Goal: Information Seeking & Learning: Find contact information

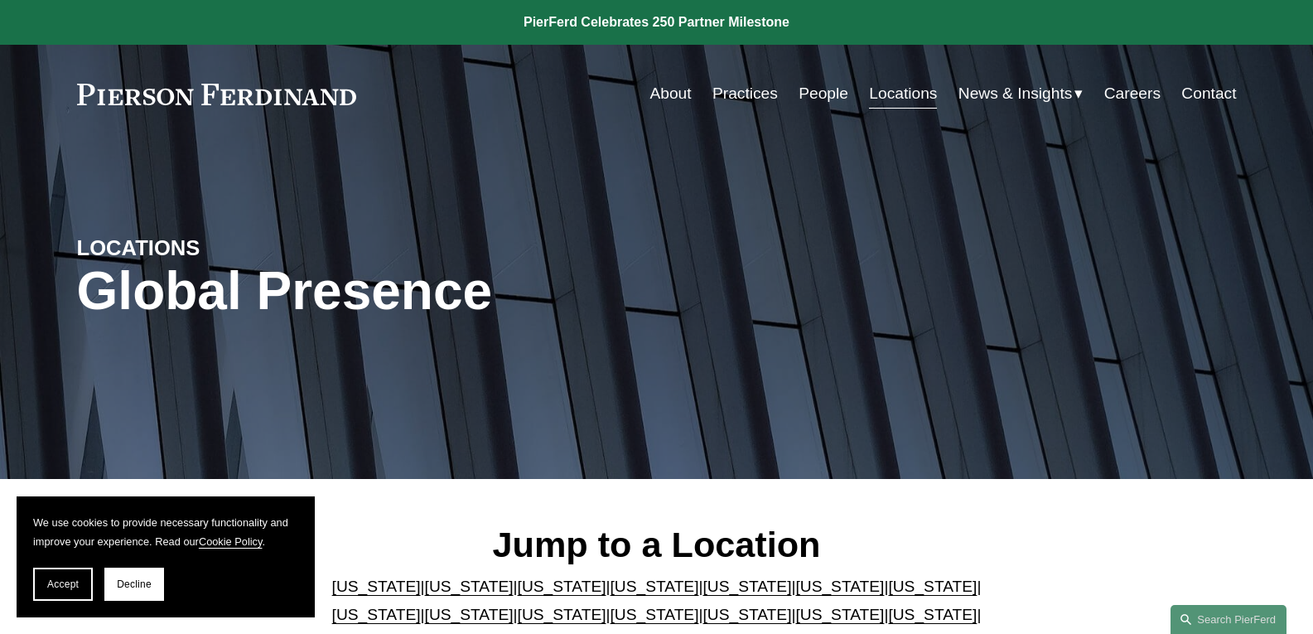
click at [673, 87] on link "About" at bounding box center [669, 93] width 41 height 31
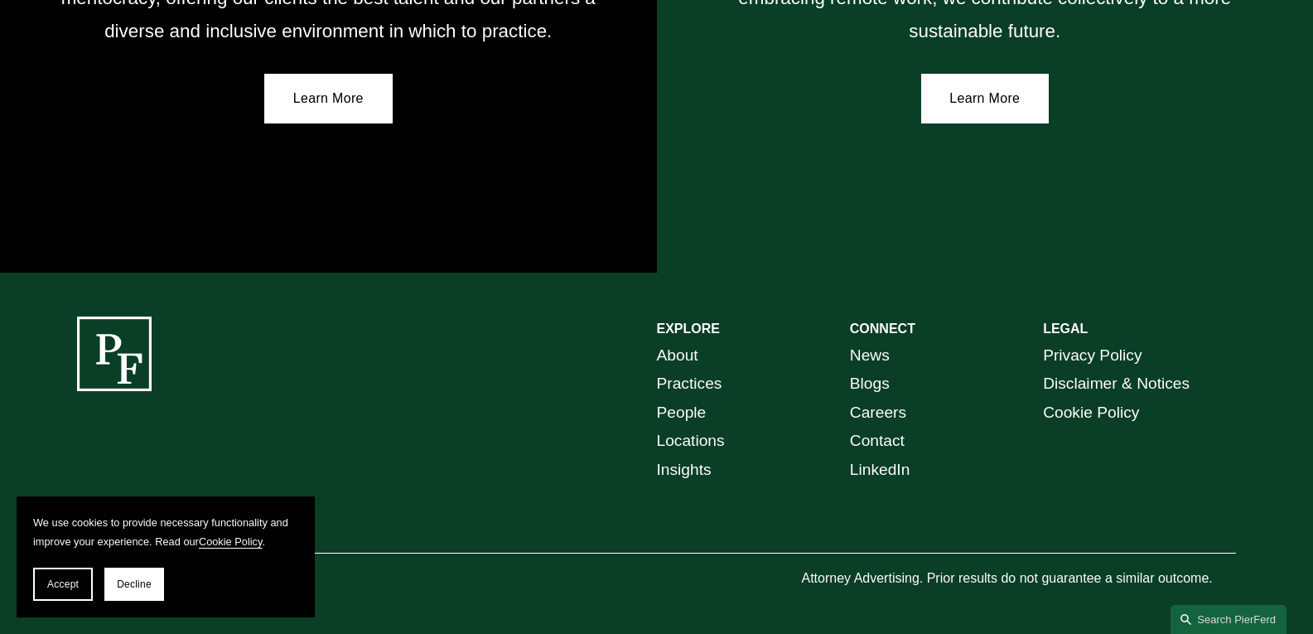
scroll to position [3036, 0]
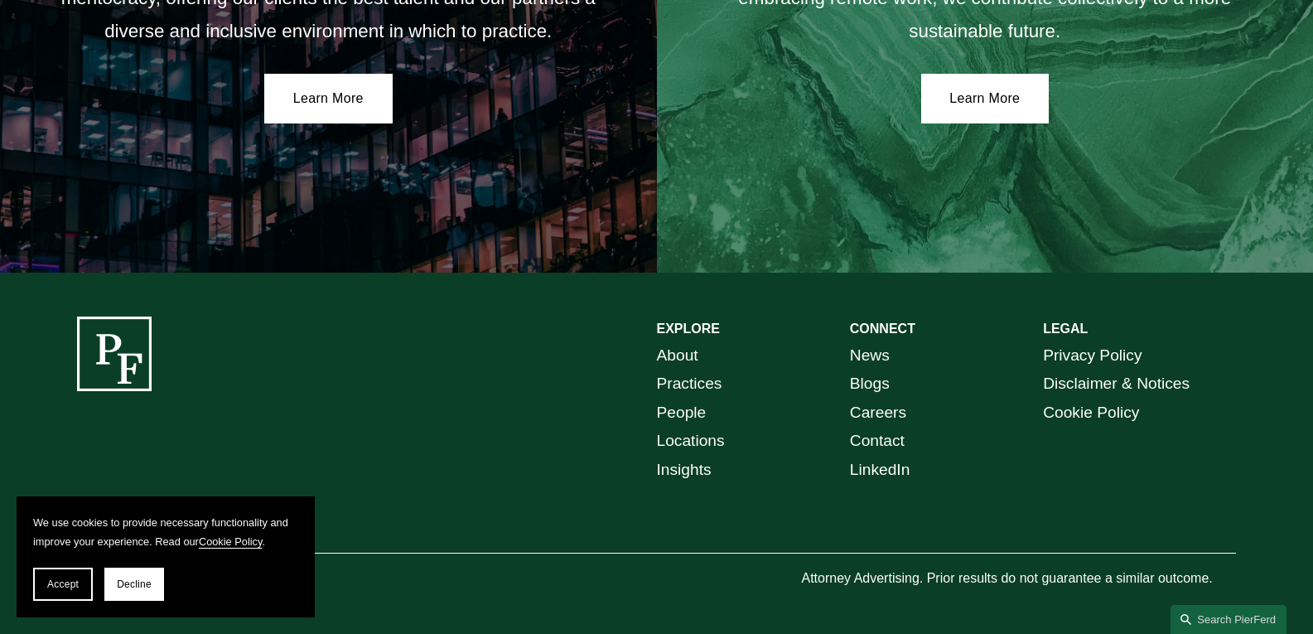
click at [702, 431] on link "Locations" at bounding box center [691, 441] width 68 height 29
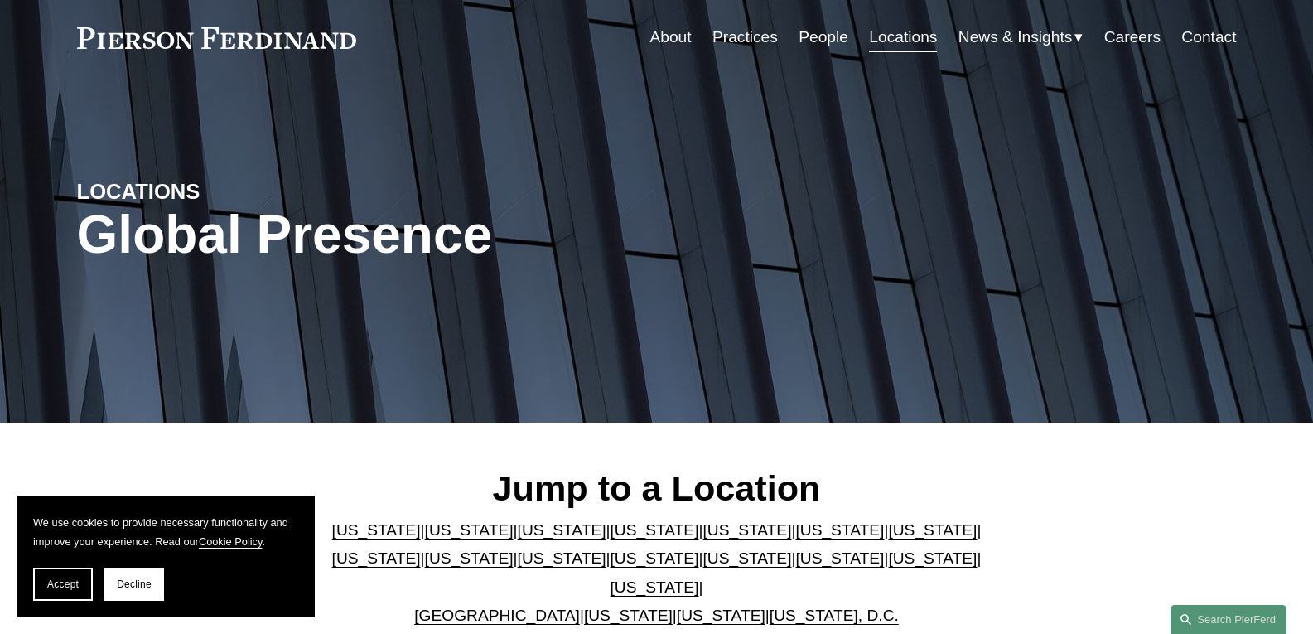
scroll to position [166, 0]
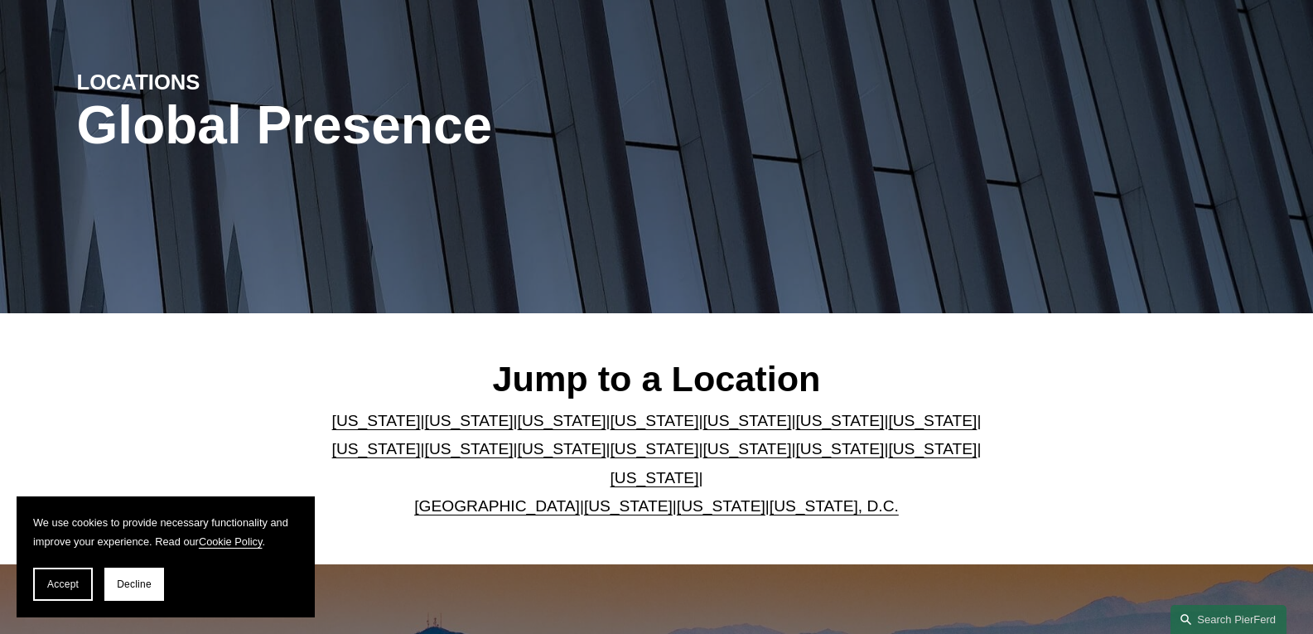
click at [488, 497] on link "United Kingdom" at bounding box center [497, 505] width 166 height 17
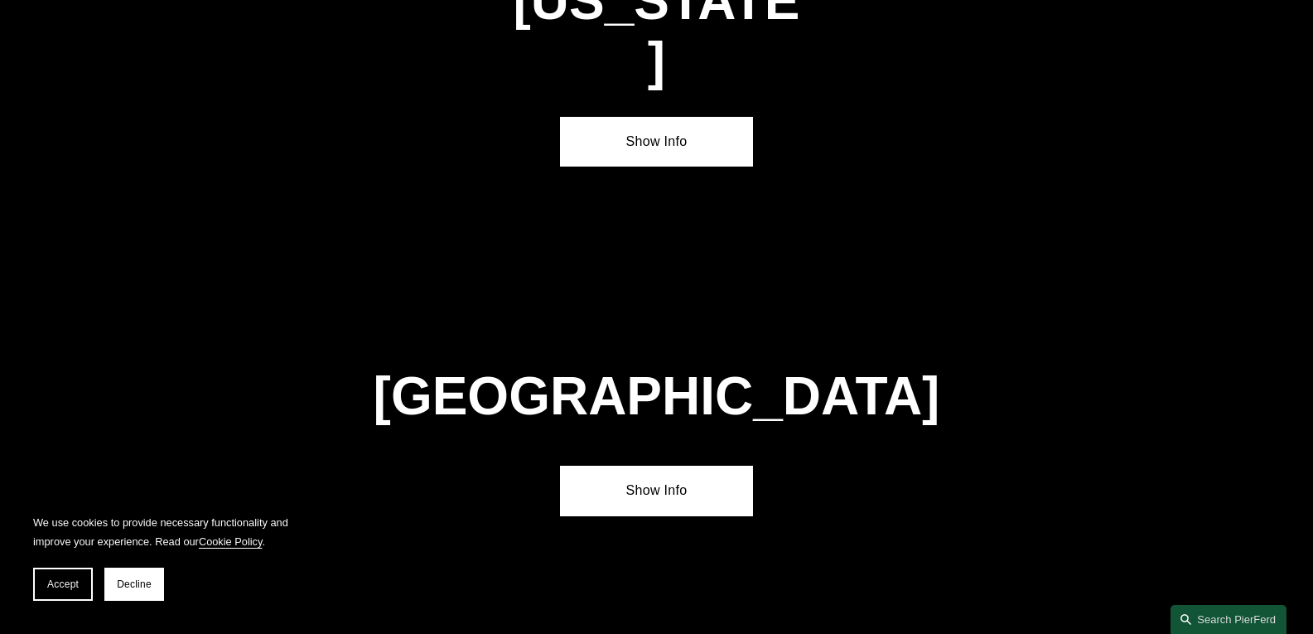
scroll to position [5951, 0]
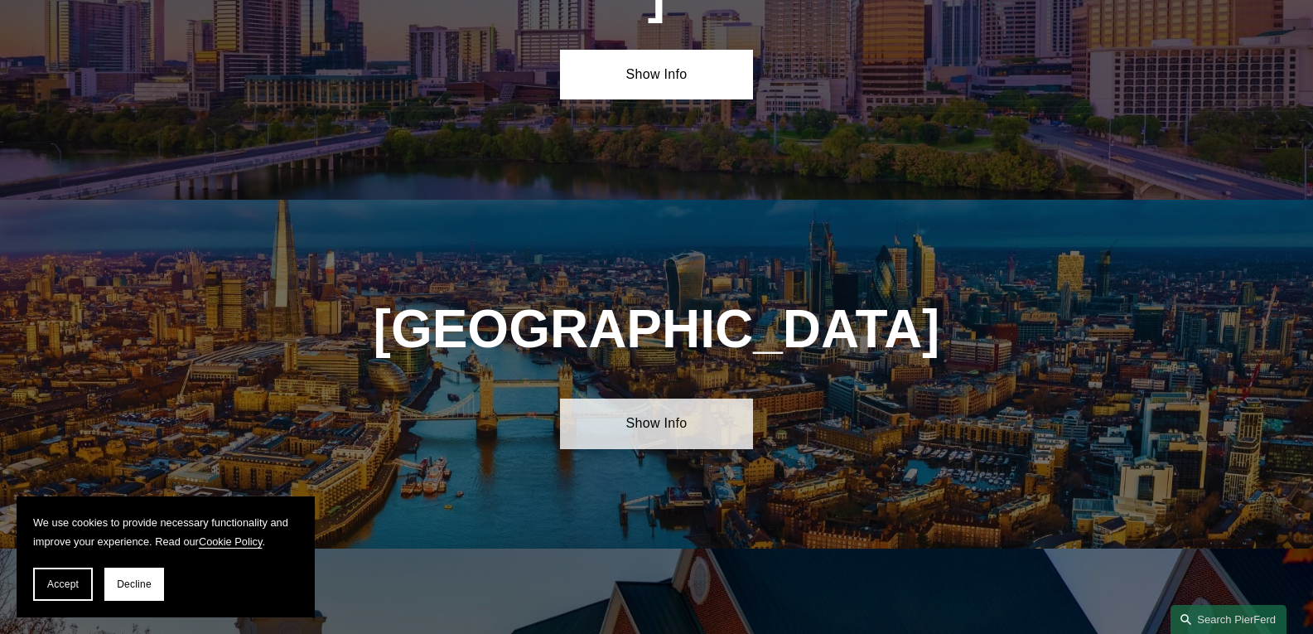
click at [635, 398] on link "Show Info" at bounding box center [656, 423] width 193 height 50
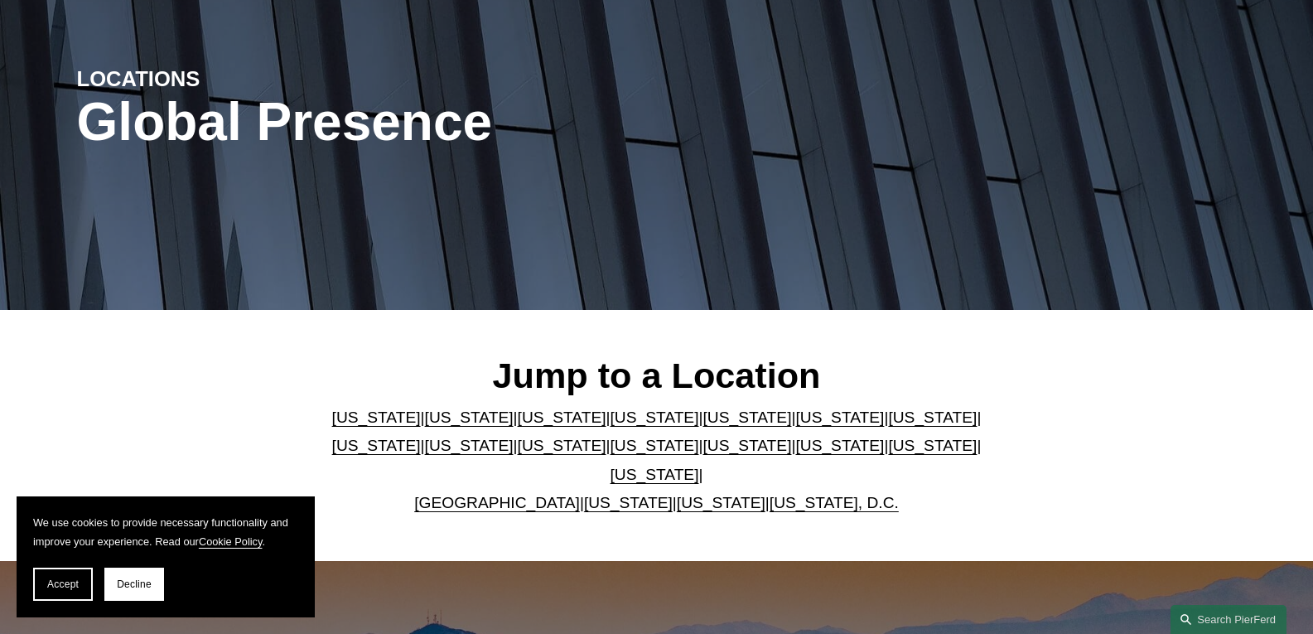
scroll to position [166, 0]
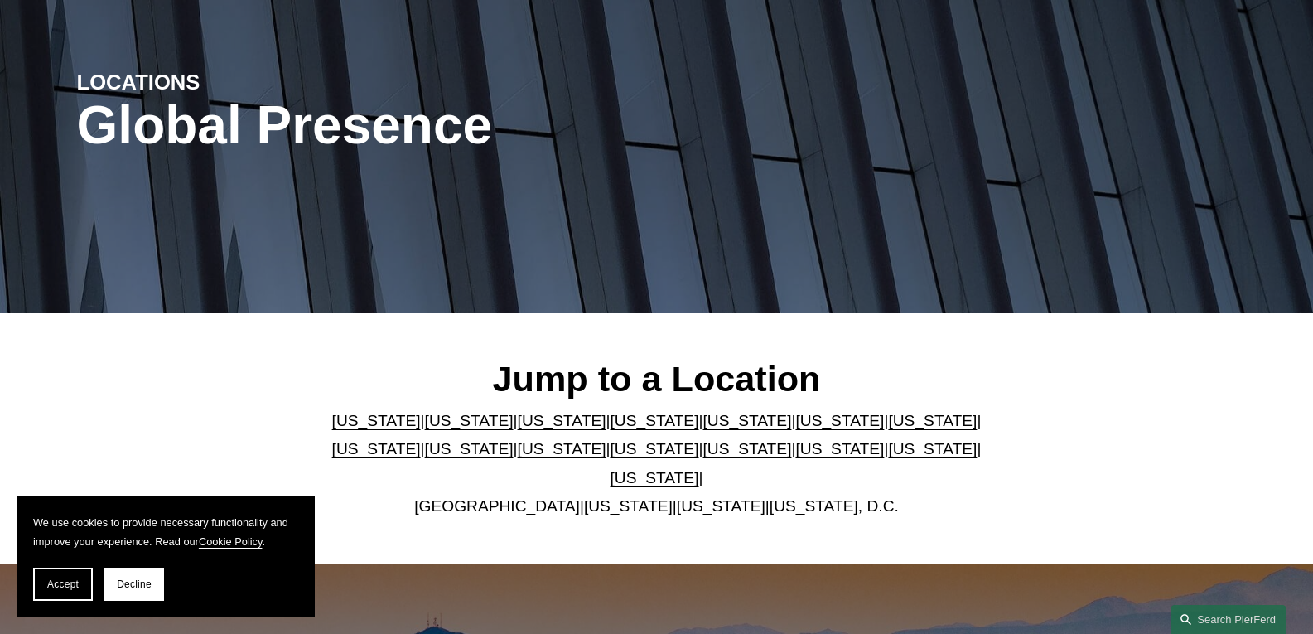
click at [518, 451] on link "New Jersey" at bounding box center [562, 448] width 89 height 17
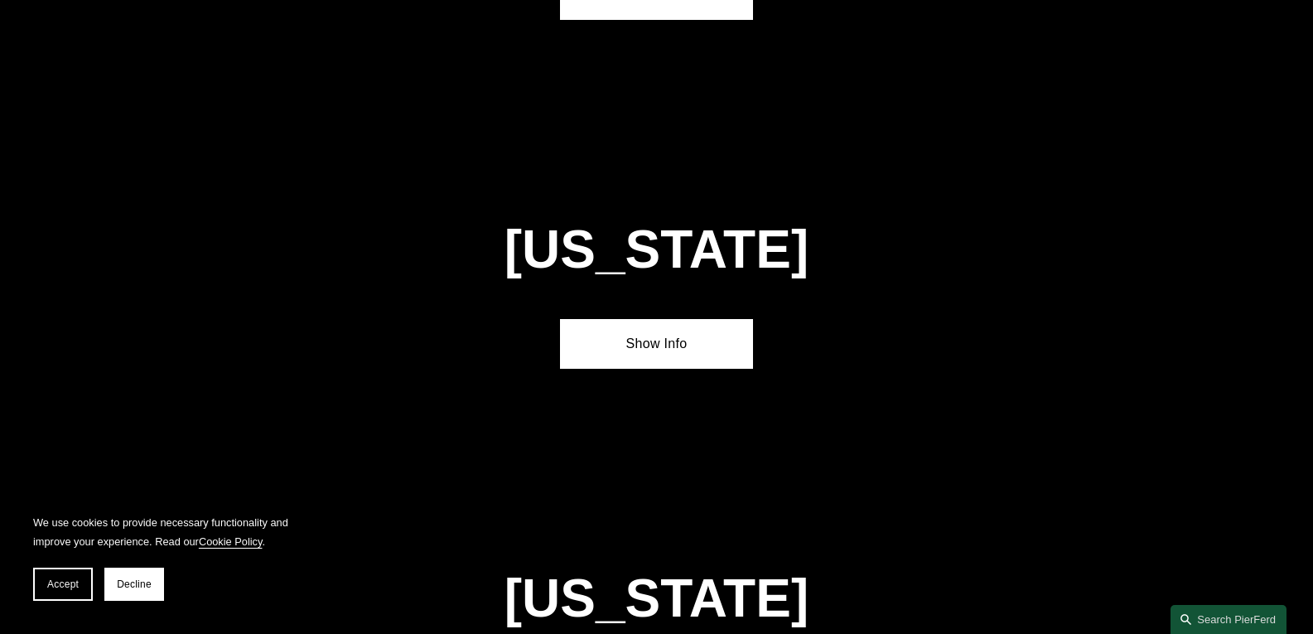
scroll to position [3857, 0]
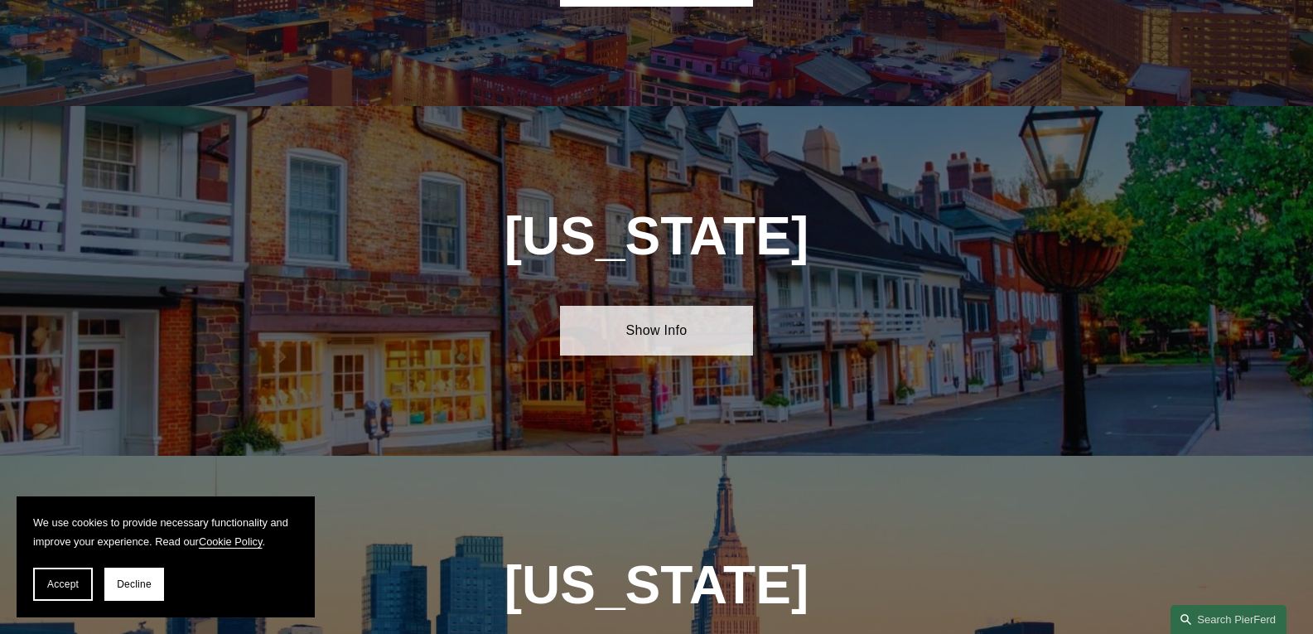
click at [621, 306] on link "Show Info" at bounding box center [656, 331] width 193 height 50
click at [625, 306] on link "Show Info" at bounding box center [656, 331] width 193 height 50
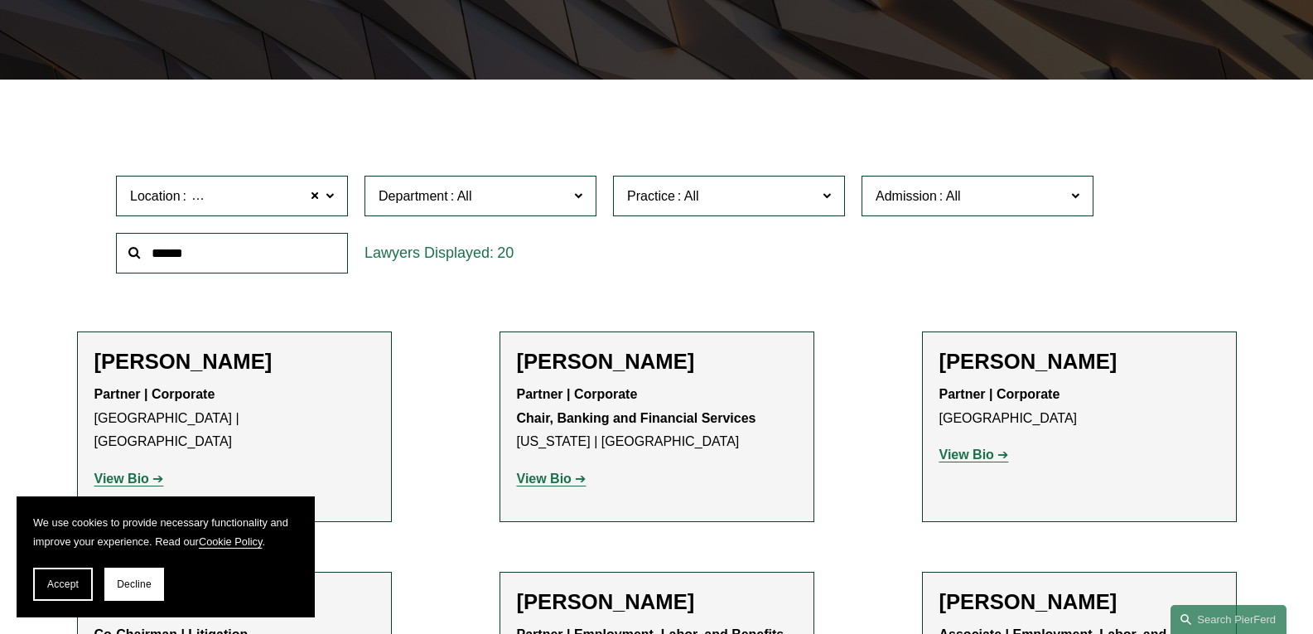
scroll to position [414, 0]
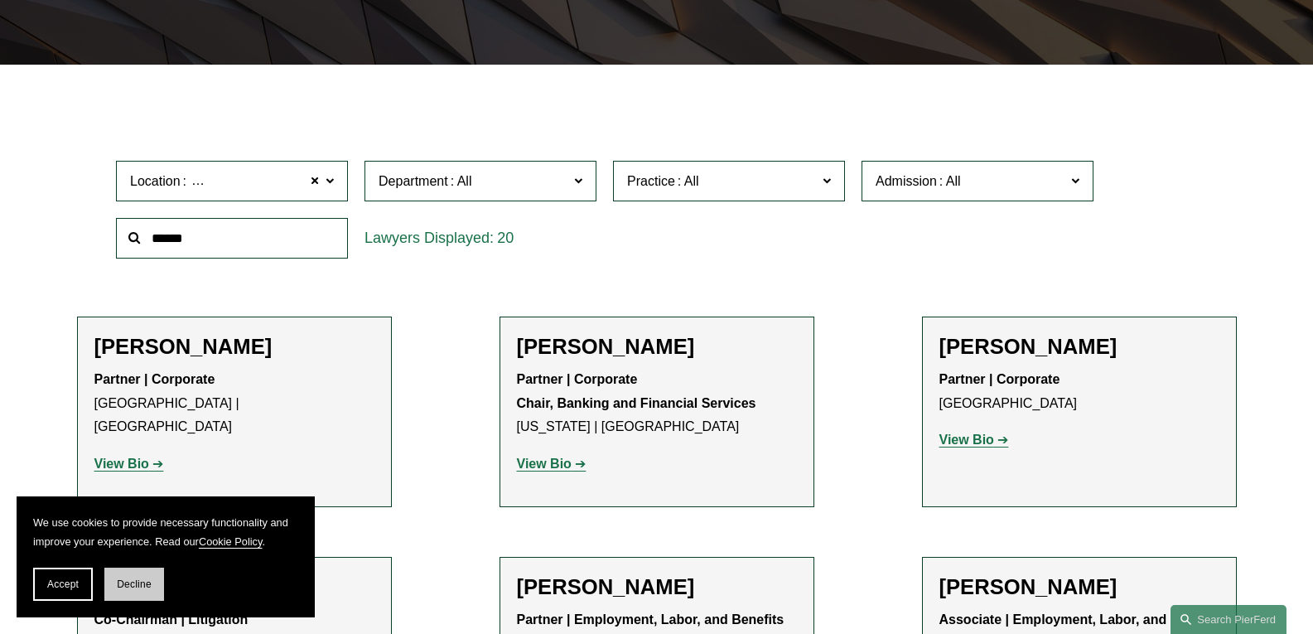
click at [137, 581] on span "Decline" at bounding box center [134, 584] width 35 height 12
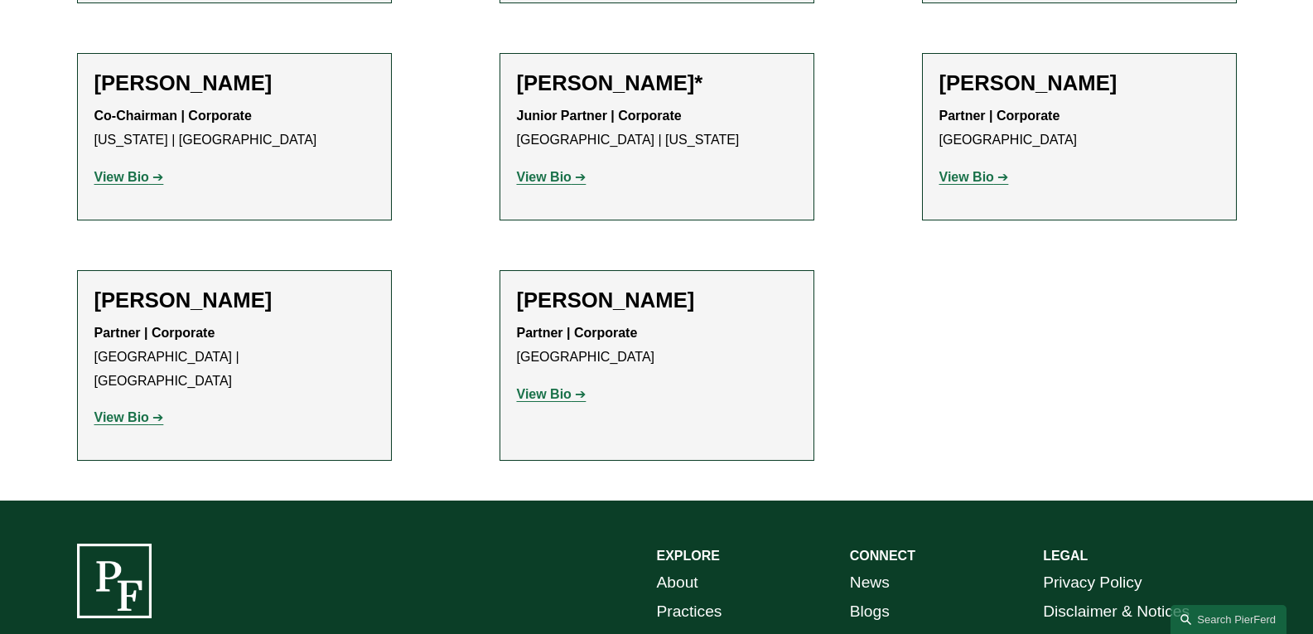
scroll to position [1822, 0]
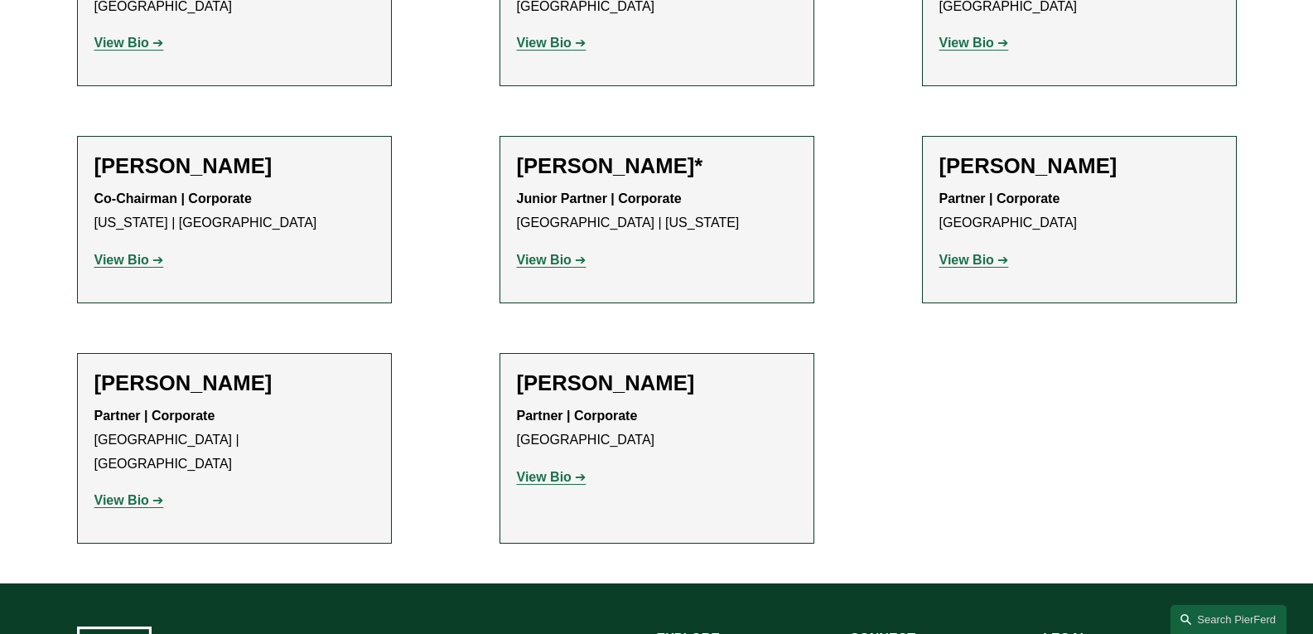
click at [111, 253] on strong "View Bio" at bounding box center [121, 260] width 55 height 14
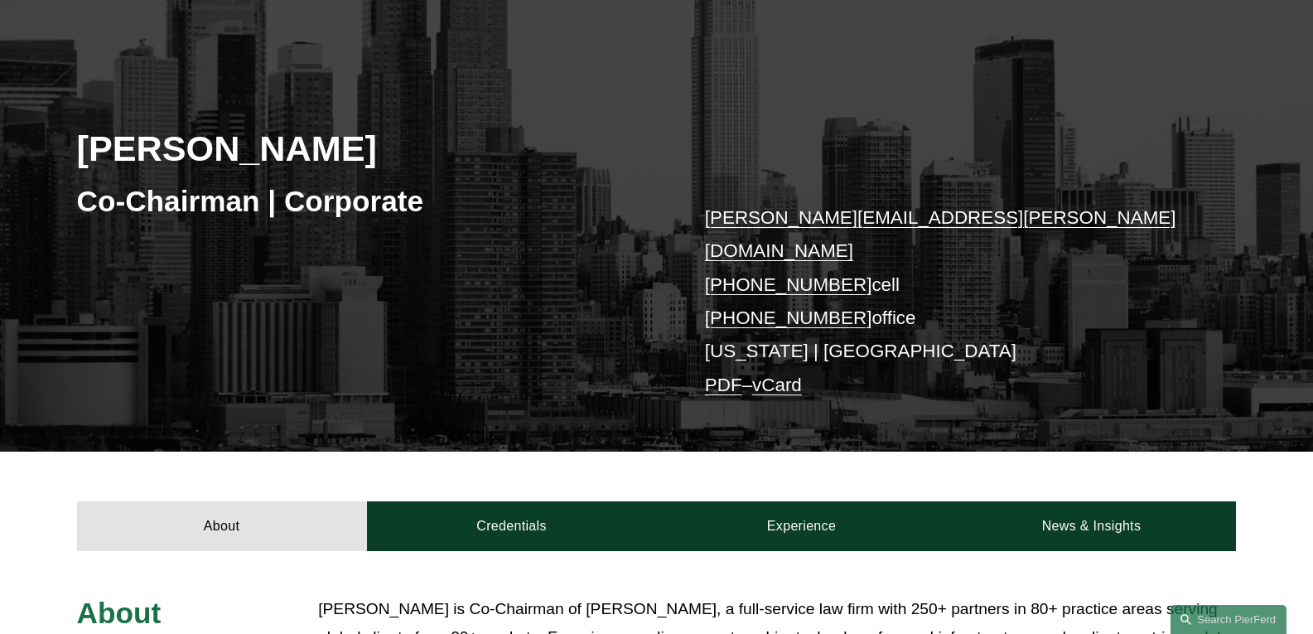
scroll to position [166, 0]
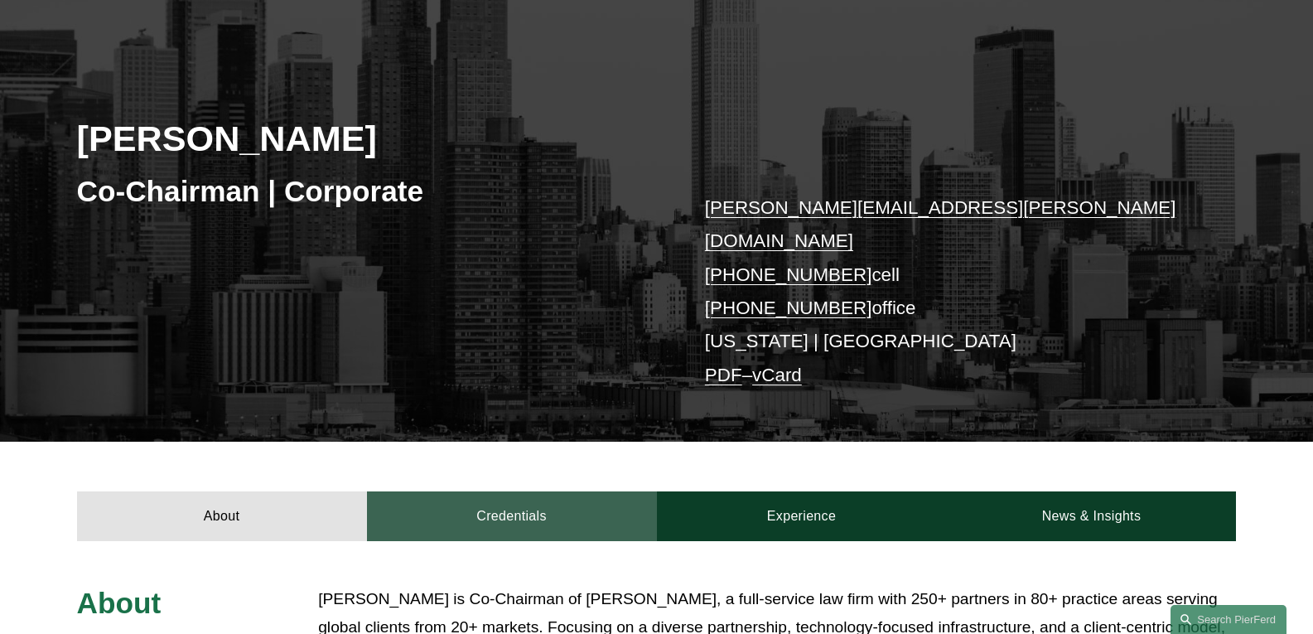
click at [504, 491] on link "Credentials" at bounding box center [512, 516] width 290 height 50
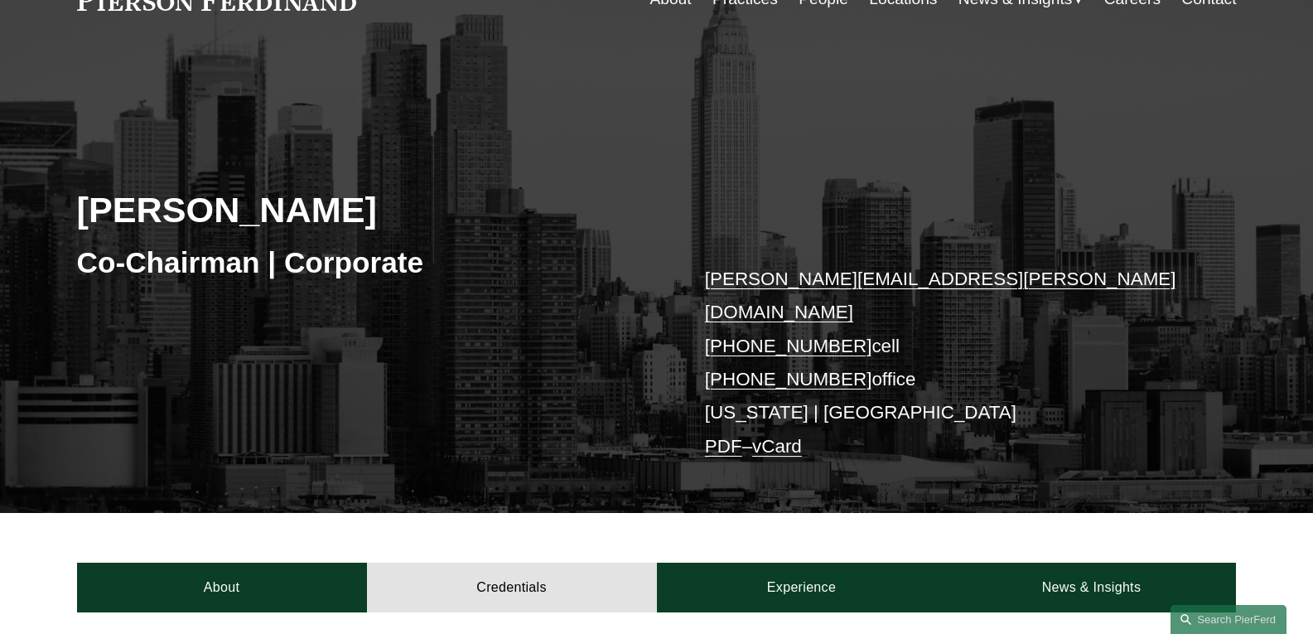
scroll to position [0, 0]
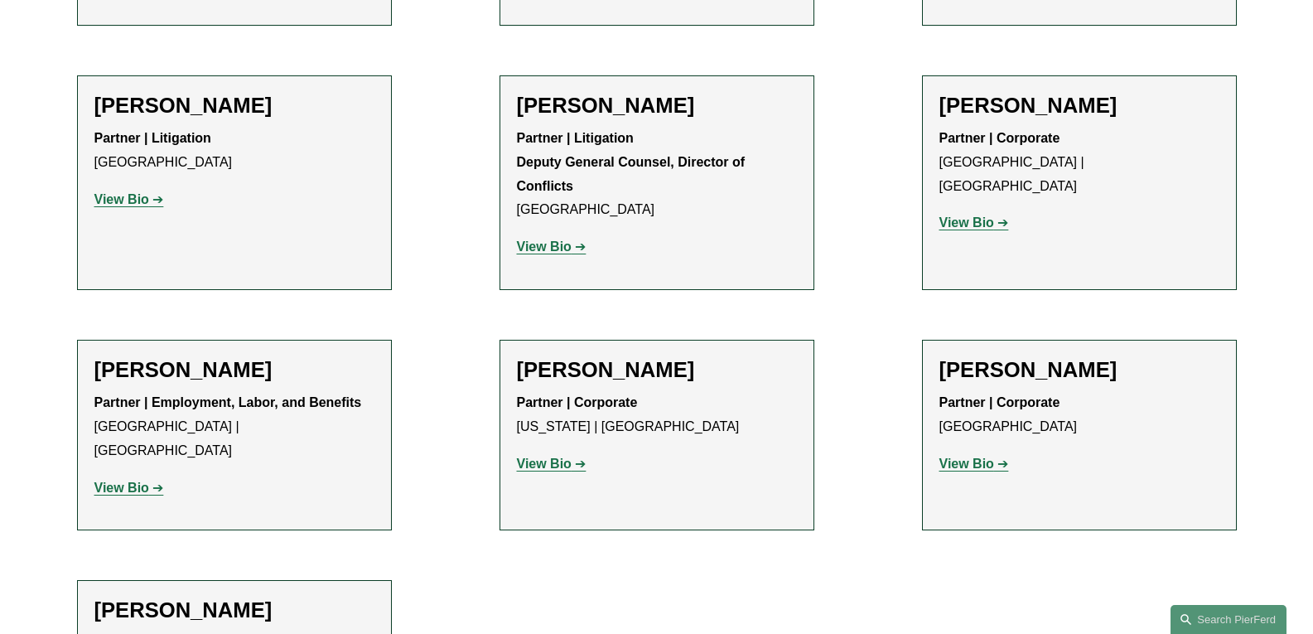
scroll to position [2485, 0]
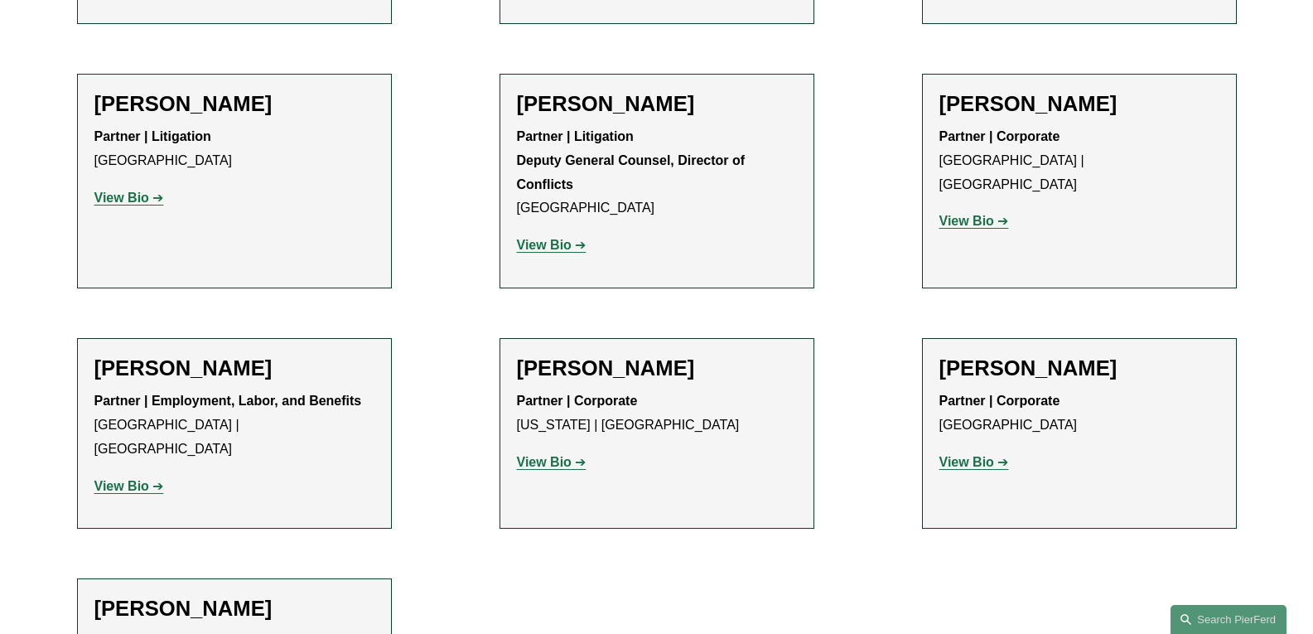
click at [115, 479] on strong "View Bio" at bounding box center [121, 486] width 55 height 14
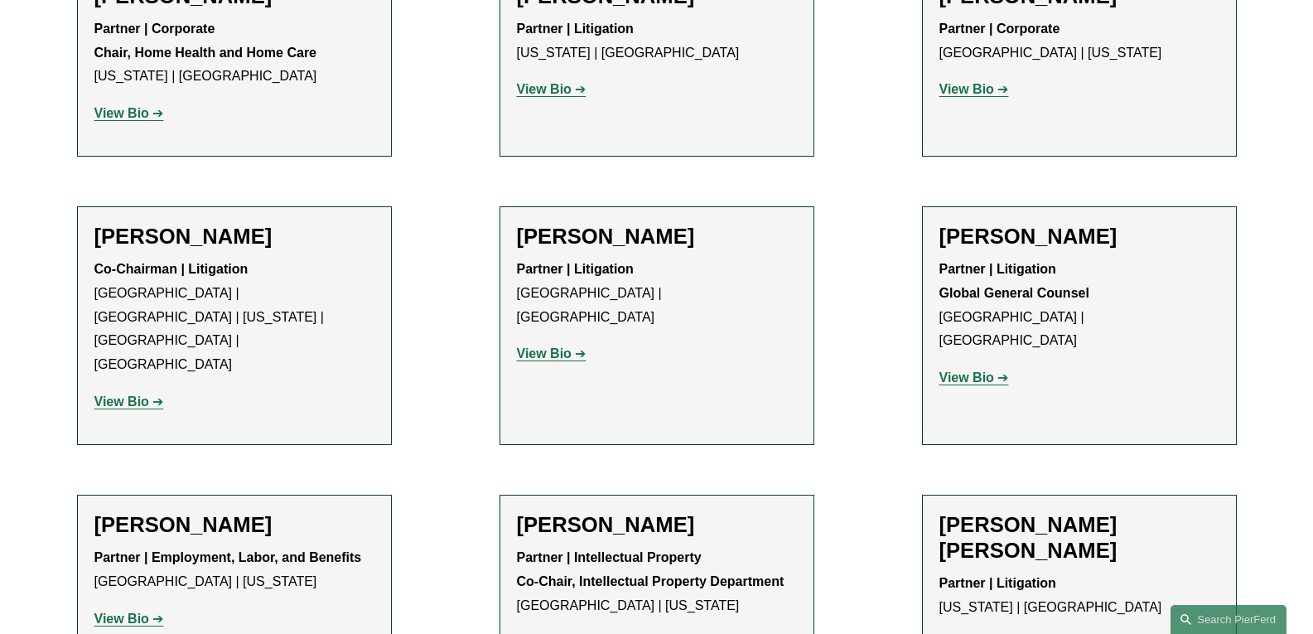
scroll to position [745, 0]
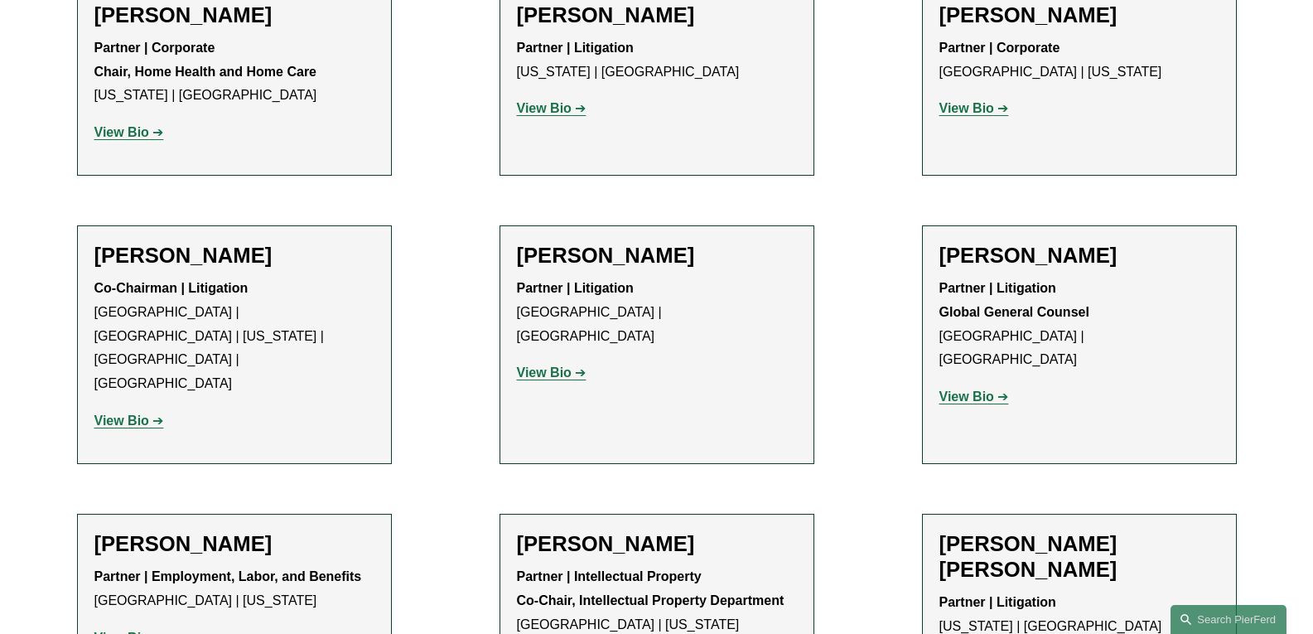
click at [134, 413] on strong "View Bio" at bounding box center [121, 420] width 55 height 14
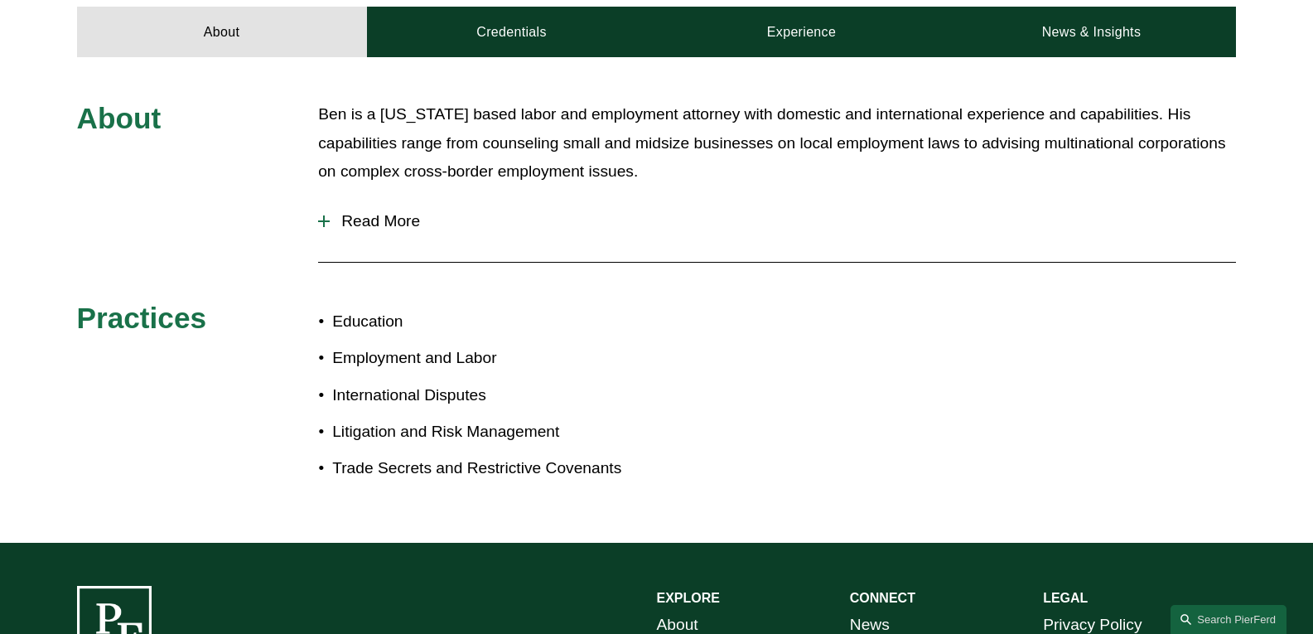
scroll to position [745, 0]
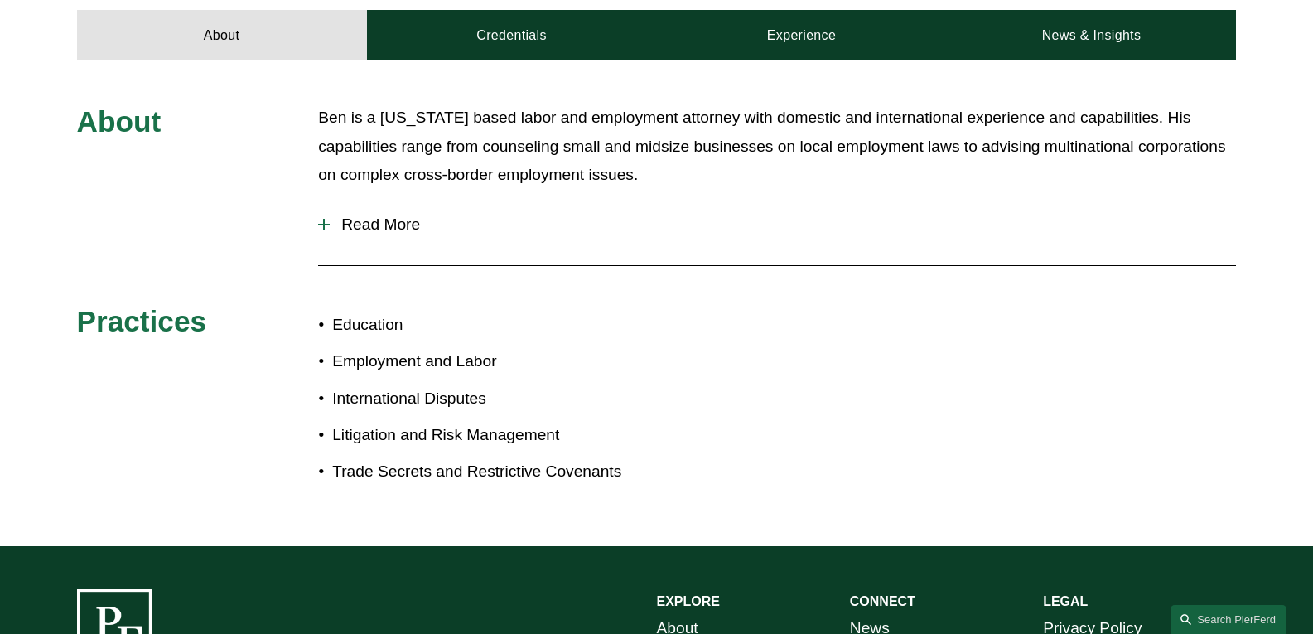
click at [383, 227] on span "Read More" at bounding box center [783, 224] width 906 height 18
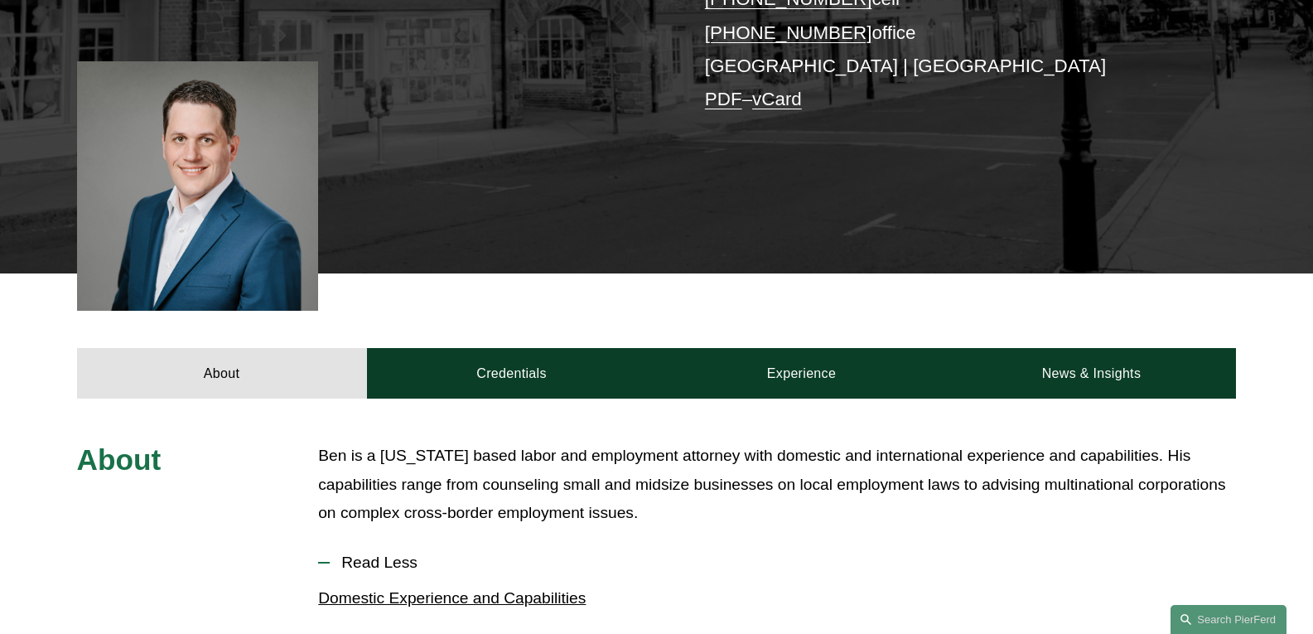
scroll to position [414, 0]
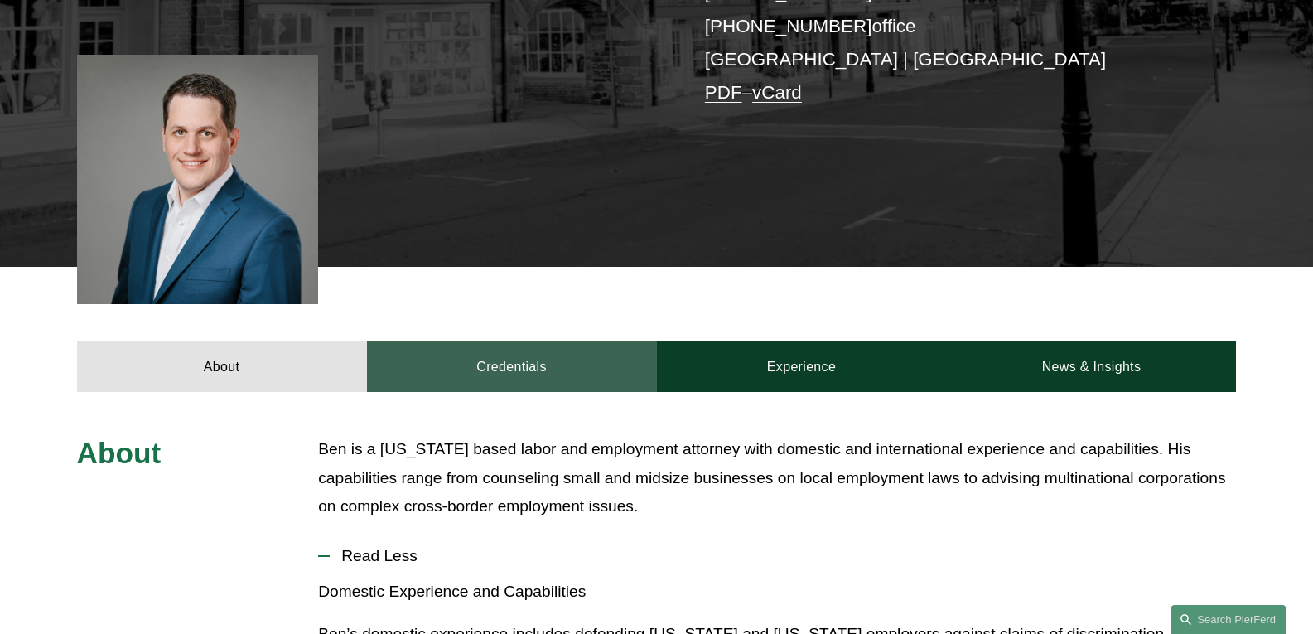
click at [490, 358] on link "Credentials" at bounding box center [512, 366] width 290 height 50
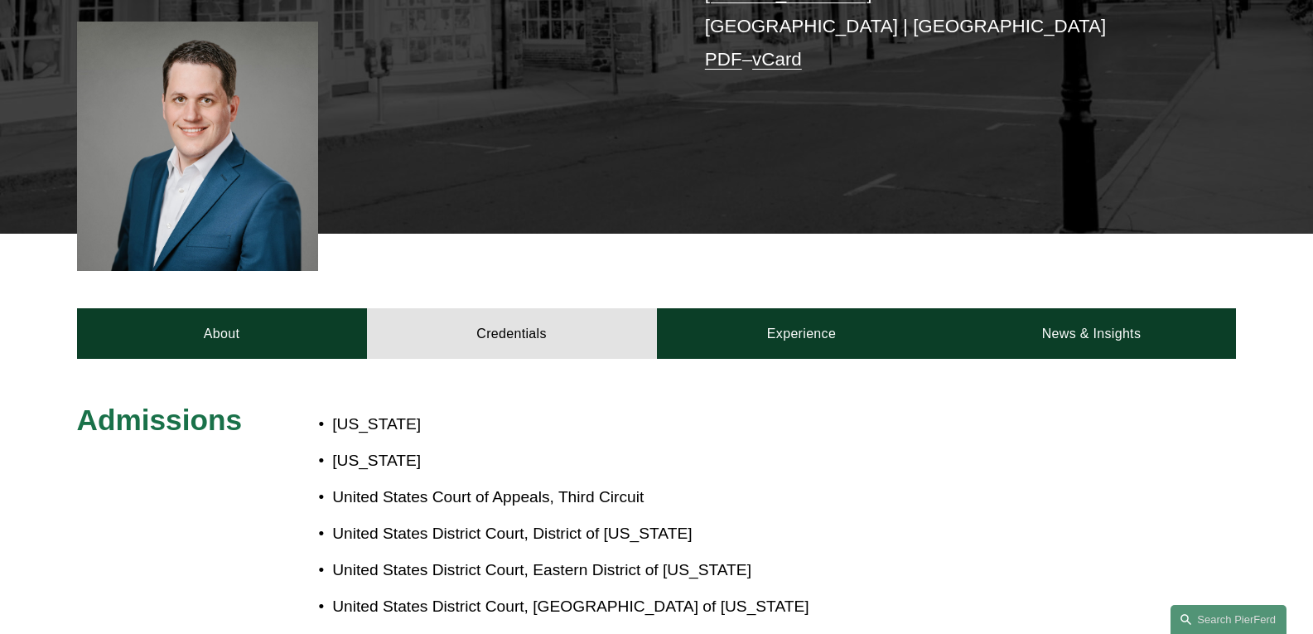
scroll to position [331, 0]
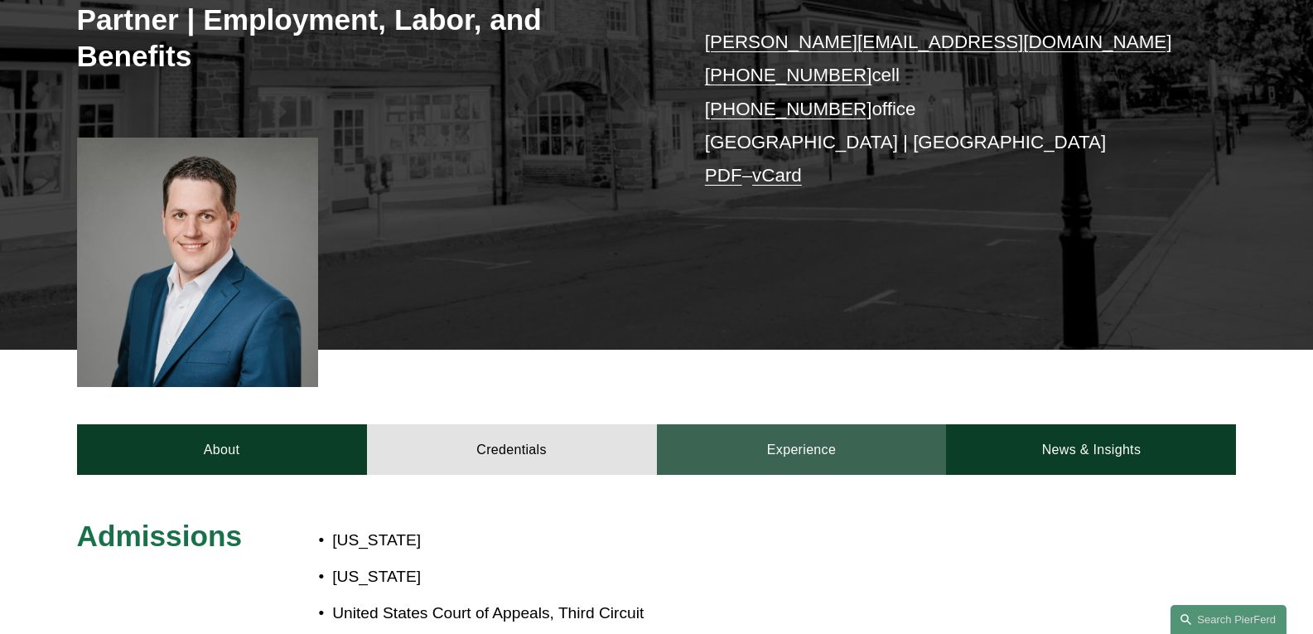
click at [789, 442] on link "Experience" at bounding box center [802, 449] width 290 height 50
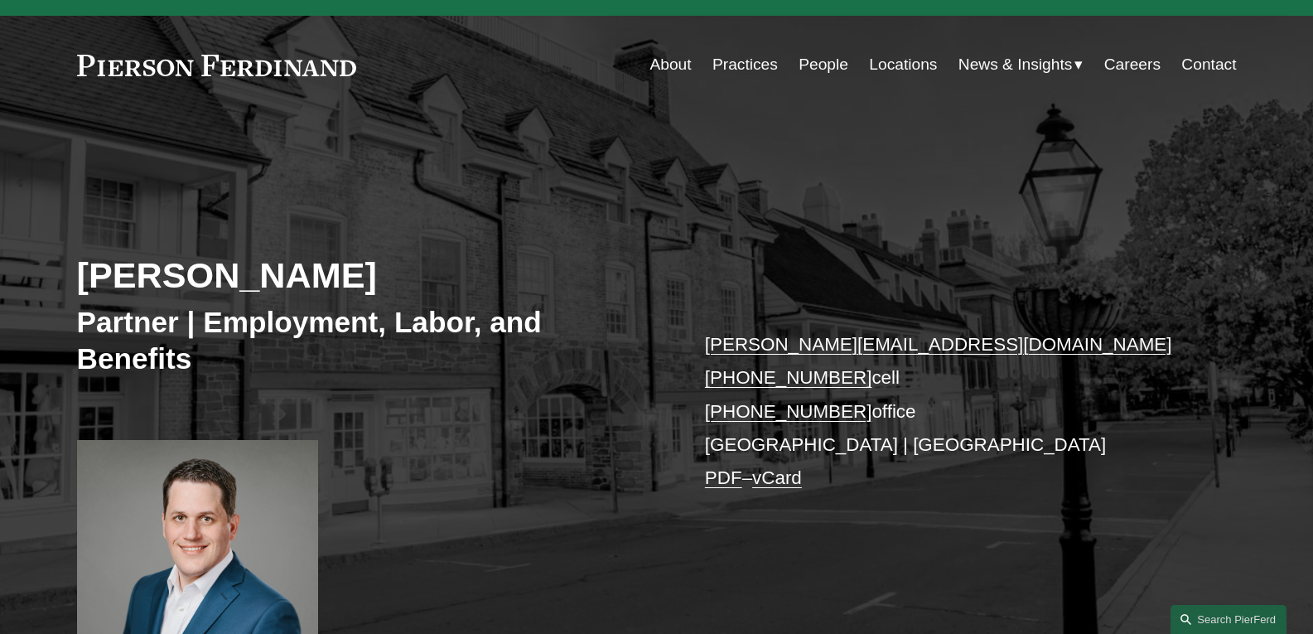
scroll to position [0, 0]
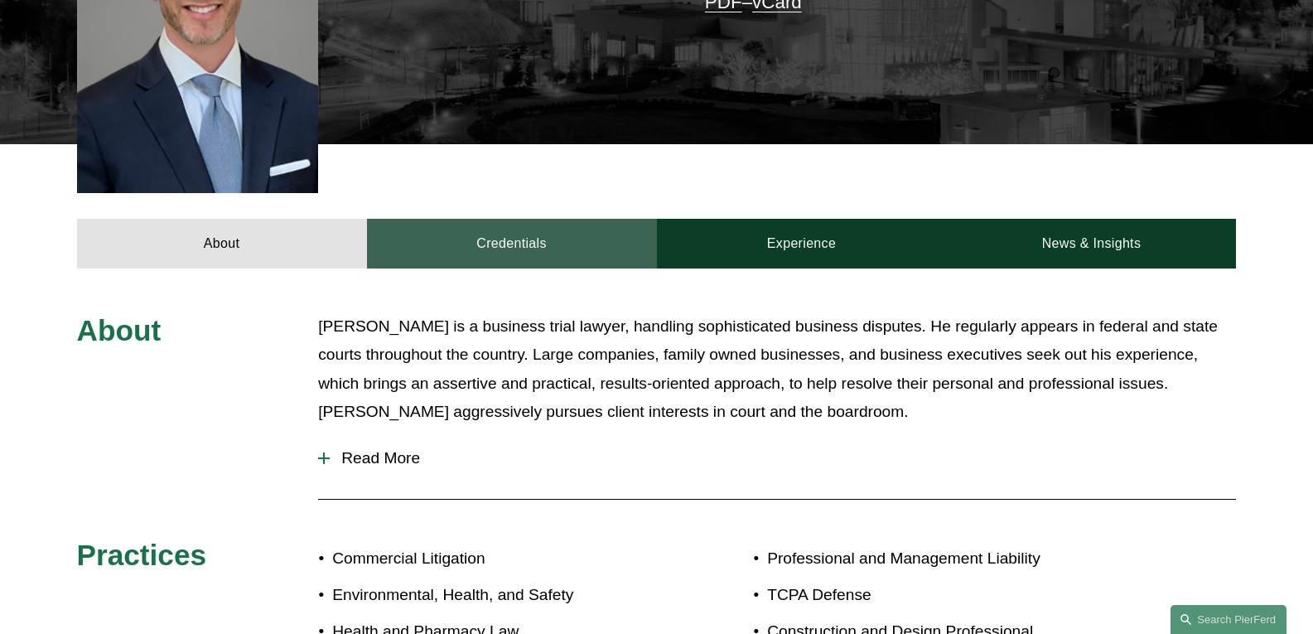
scroll to position [663, 0]
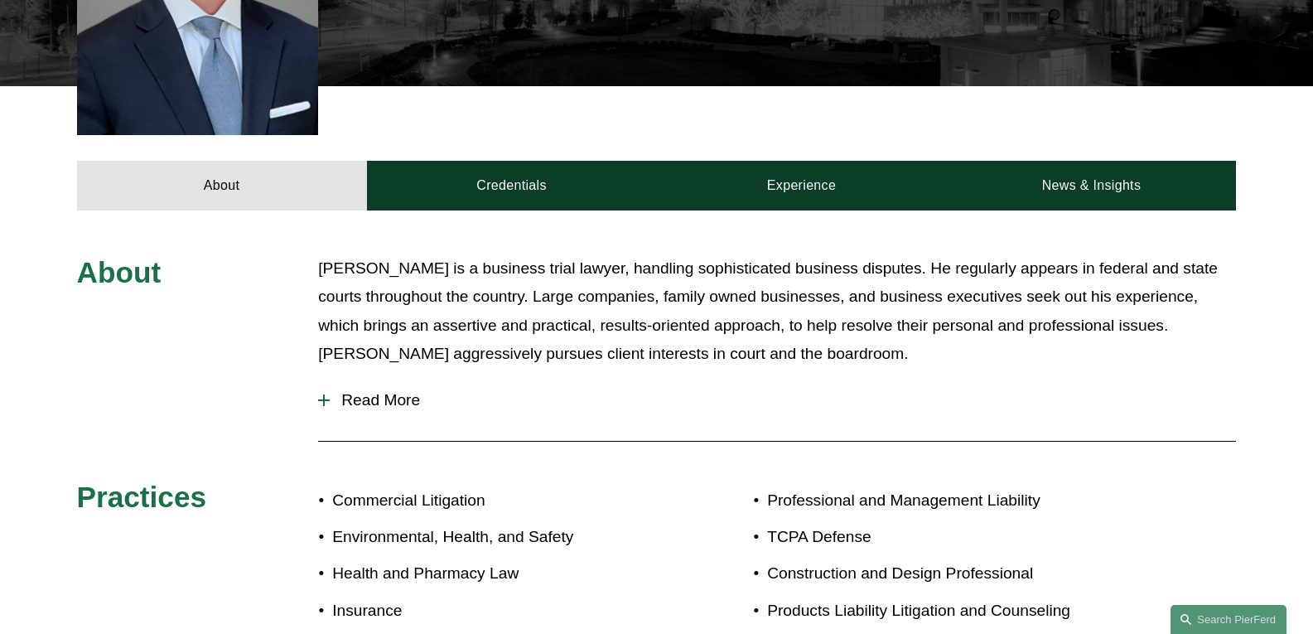
click at [383, 391] on span "Read More" at bounding box center [783, 400] width 906 height 18
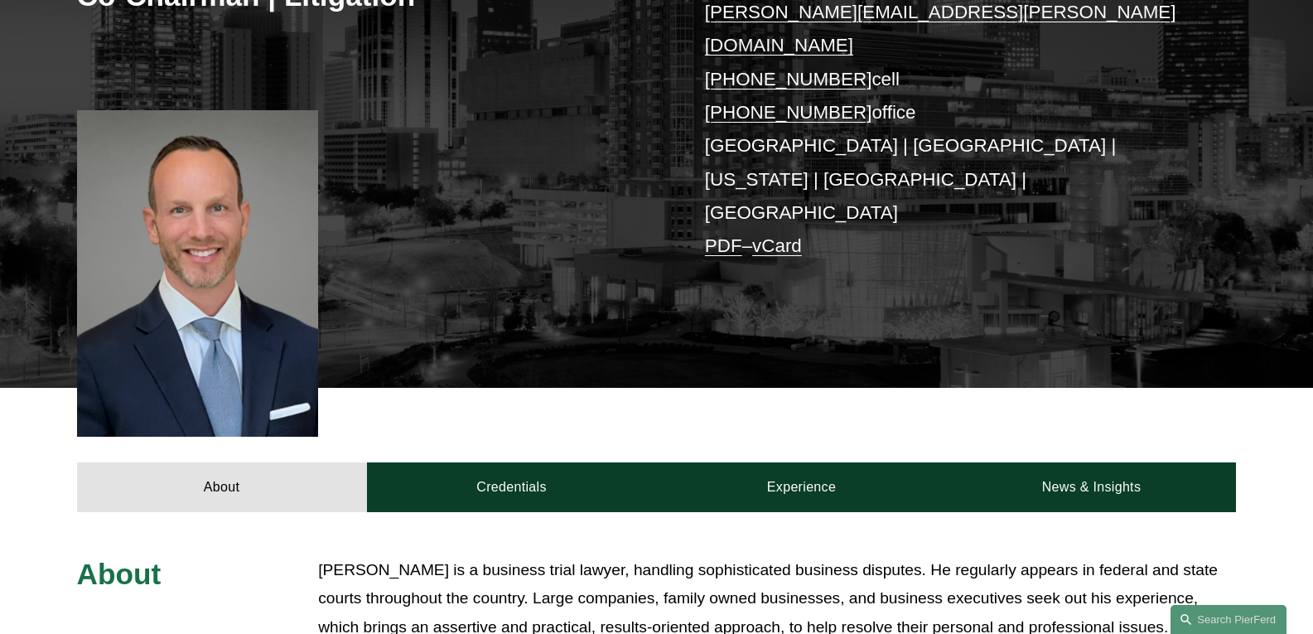
scroll to position [331, 0]
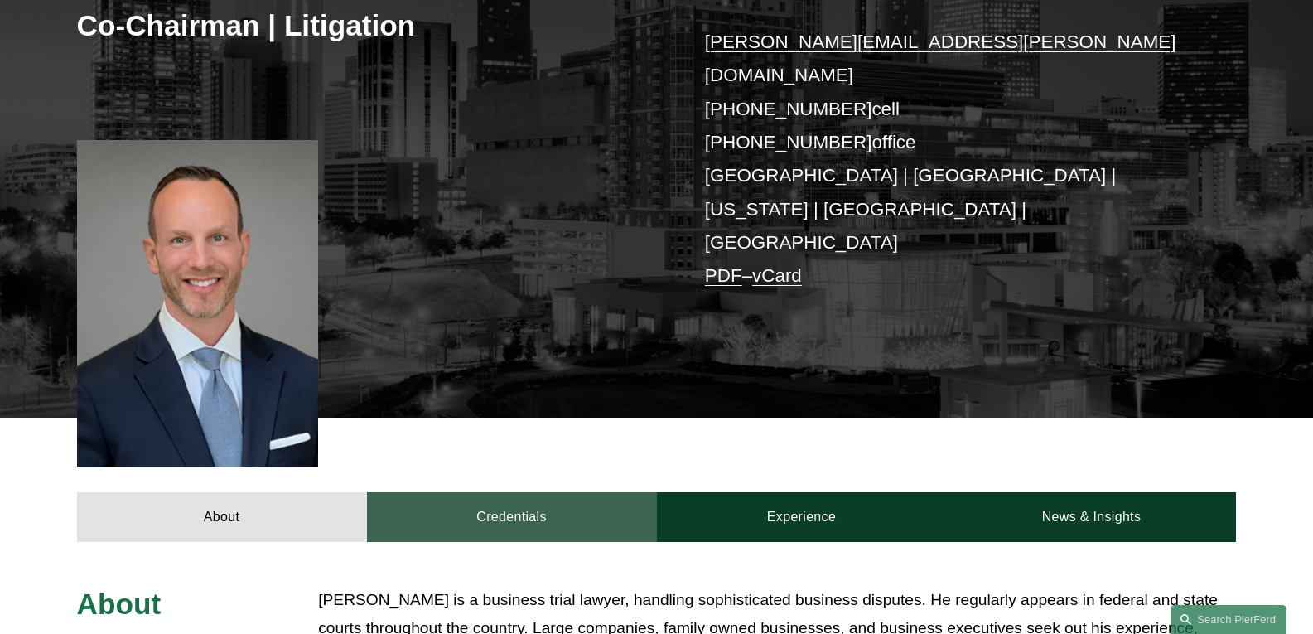
click at [518, 492] on link "Credentials" at bounding box center [512, 517] width 290 height 50
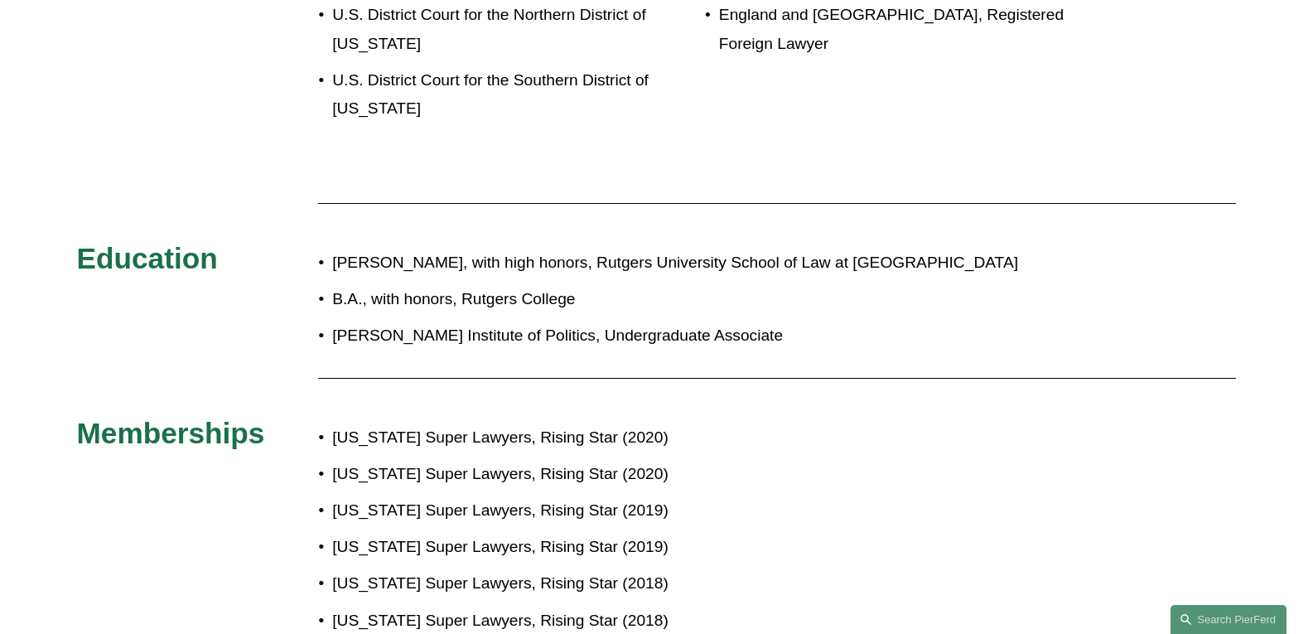
scroll to position [1325, 0]
